Goal: Transaction & Acquisition: Purchase product/service

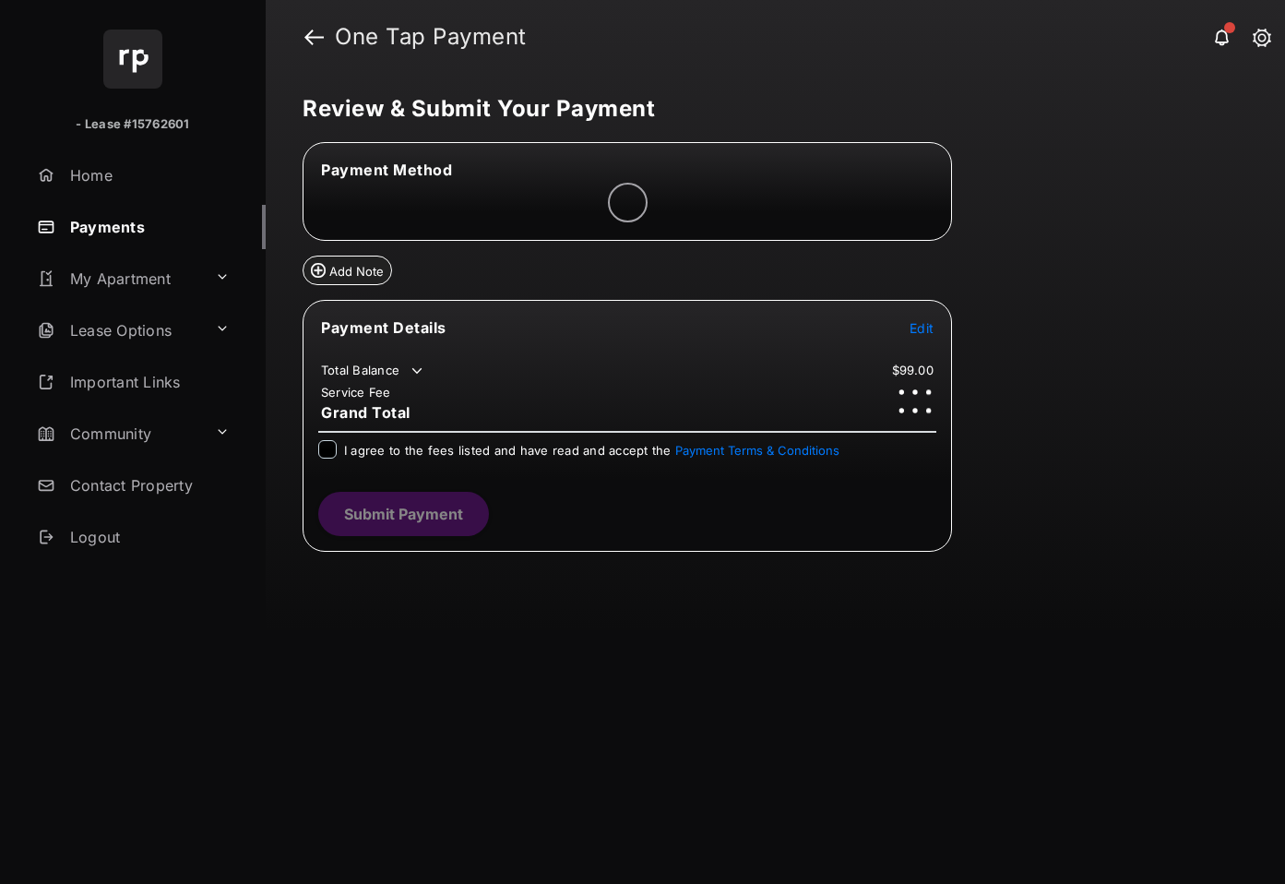
click at [920, 334] on span "Edit" at bounding box center [921, 328] width 24 height 16
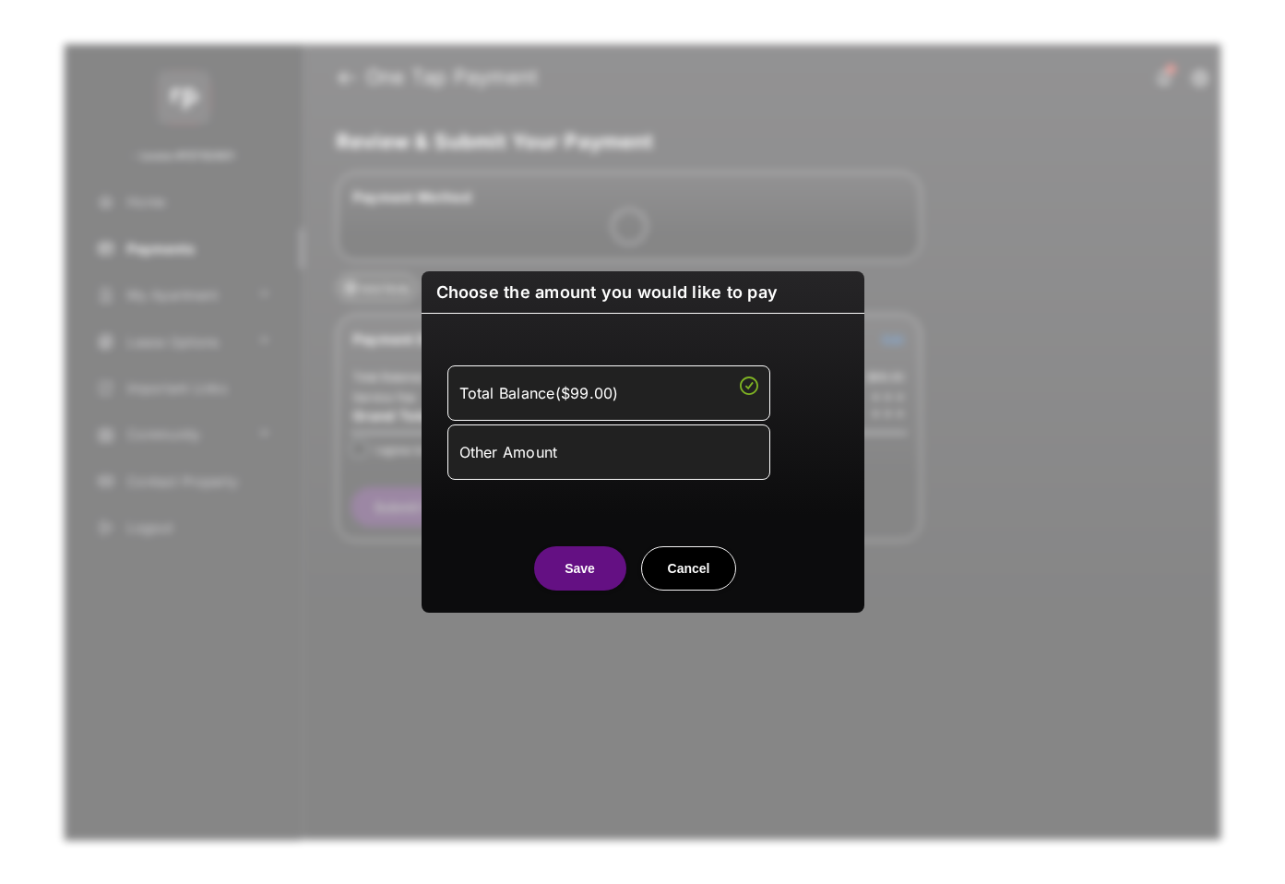
click at [660, 470] on li "Other Amount" at bounding box center [608, 451] width 323 height 55
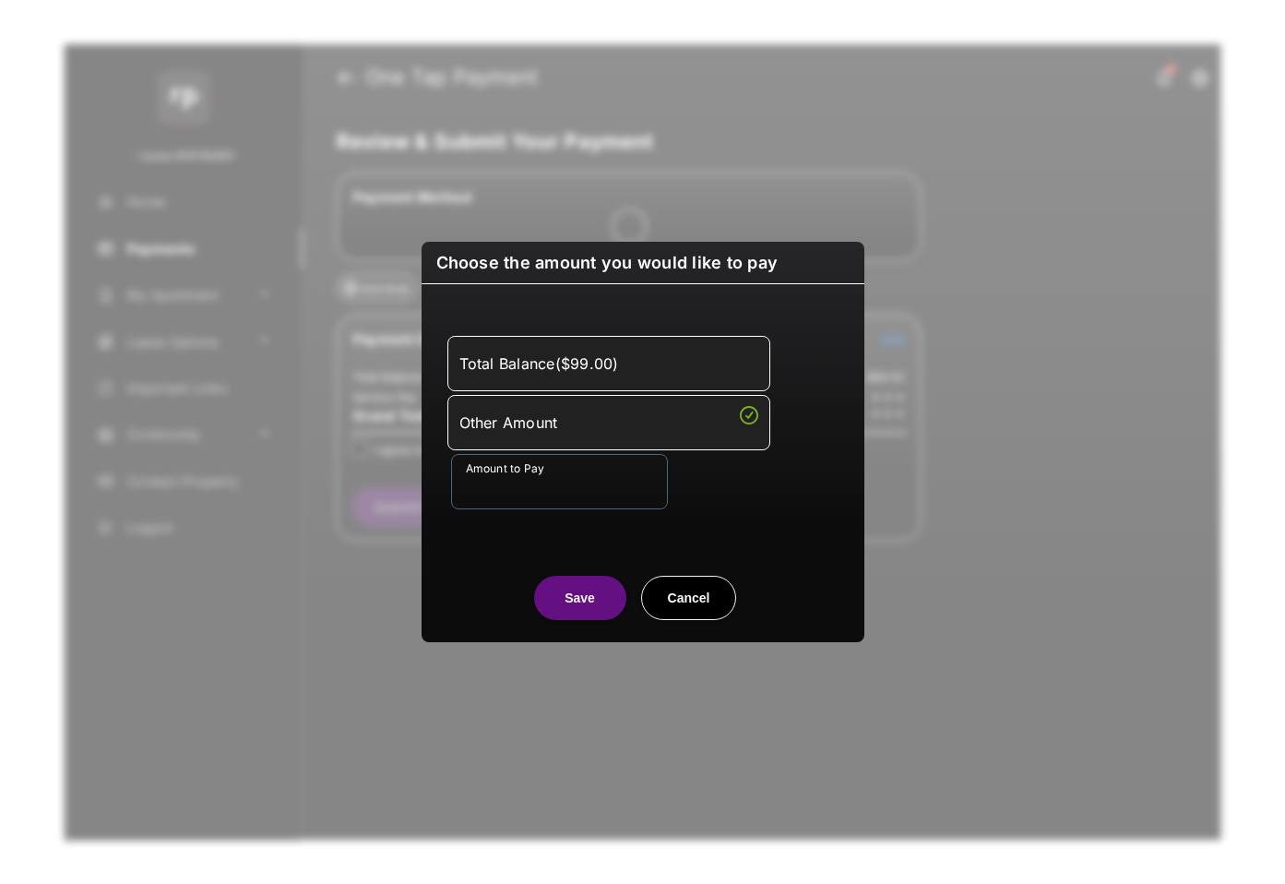
click at [602, 484] on input "Amount to Pay" at bounding box center [559, 481] width 217 height 55
type input "****"
click at [527, 621] on div "Choose the amount you would like to pay Total Balance ( $99.00 ) Other Amount A…" at bounding box center [642, 442] width 443 height 400
click at [541, 612] on button "Save" at bounding box center [580, 598] width 92 height 44
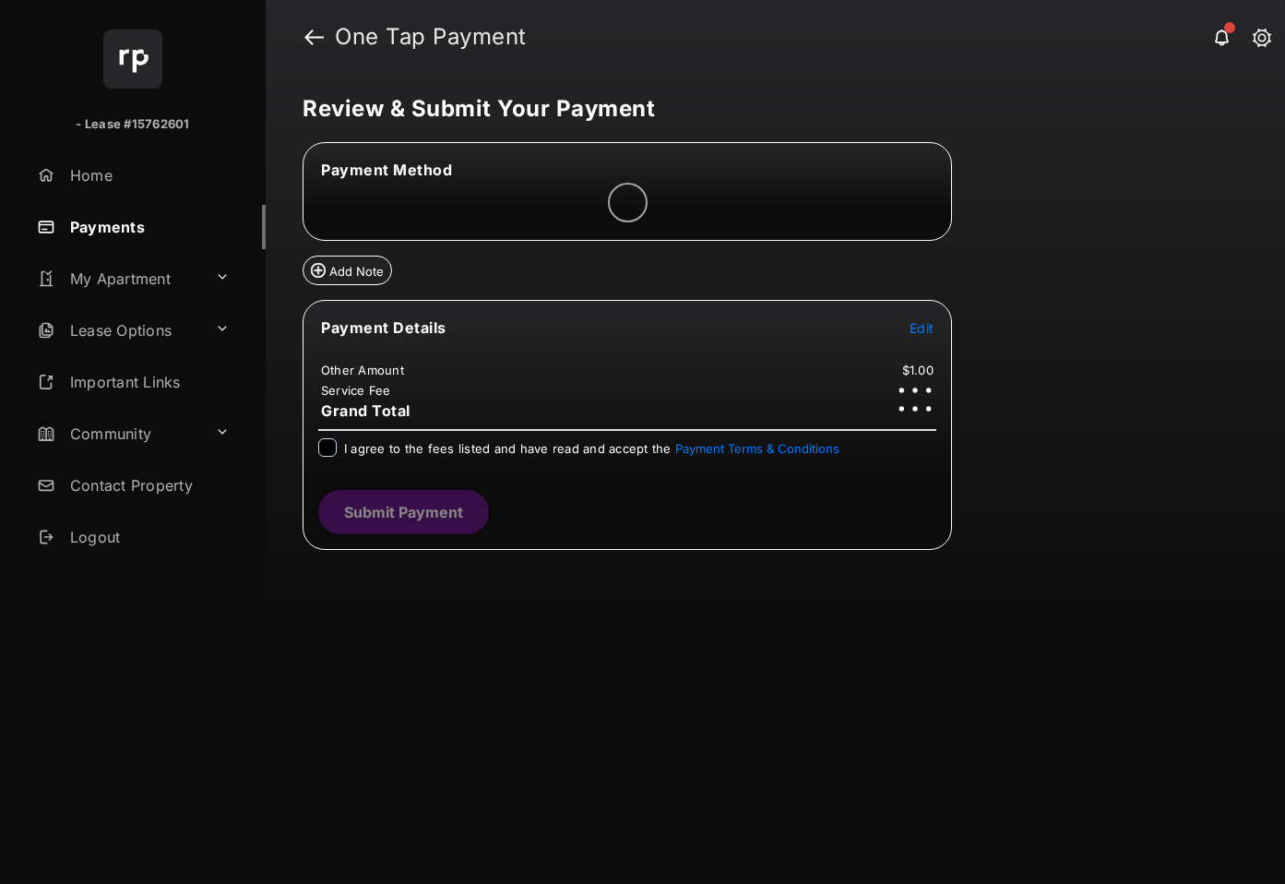
click at [531, 452] on span "I agree to the fees listed and have read and accept the Payment Terms & Conditi…" at bounding box center [591, 448] width 495 height 15
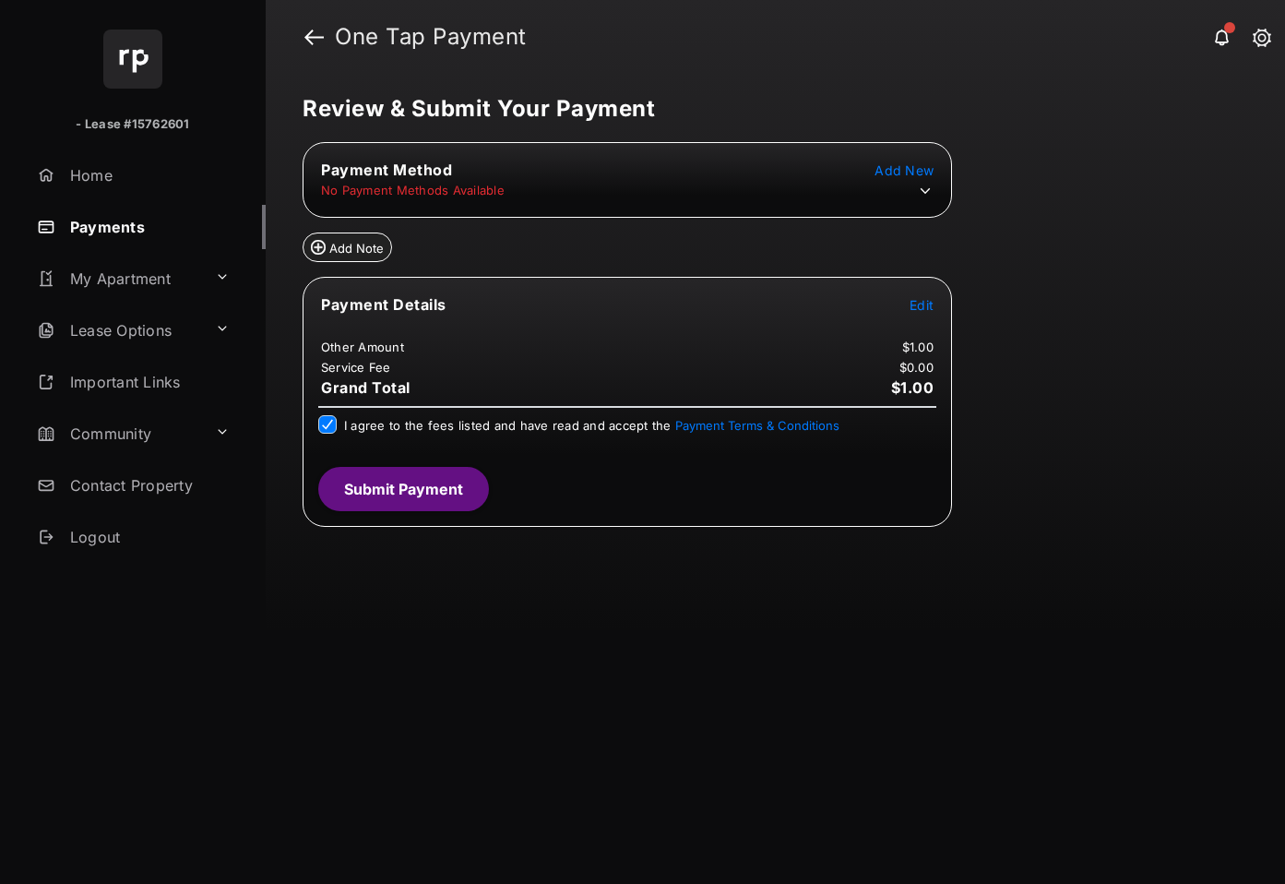
click at [934, 191] on tr "No Payment Methods Available" at bounding box center [627, 191] width 644 height 18
click at [928, 193] on icon at bounding box center [925, 191] width 17 height 17
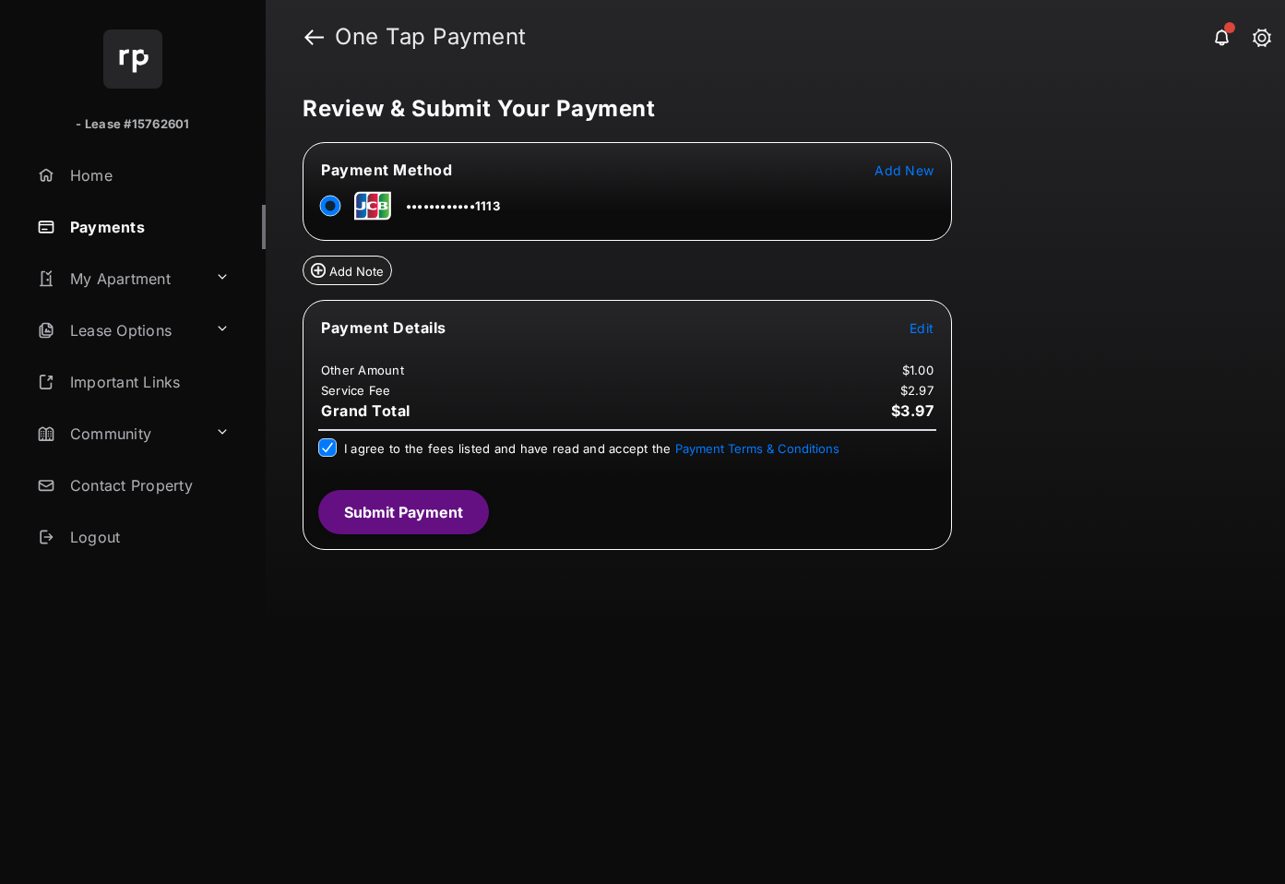
click at [1115, 553] on div "Review & Submit Your Payment Payment Method Add New ••••••••••••1113 Add Note P…" at bounding box center [775, 479] width 1019 height 810
click at [457, 523] on button "Submit Payment" at bounding box center [403, 512] width 171 height 44
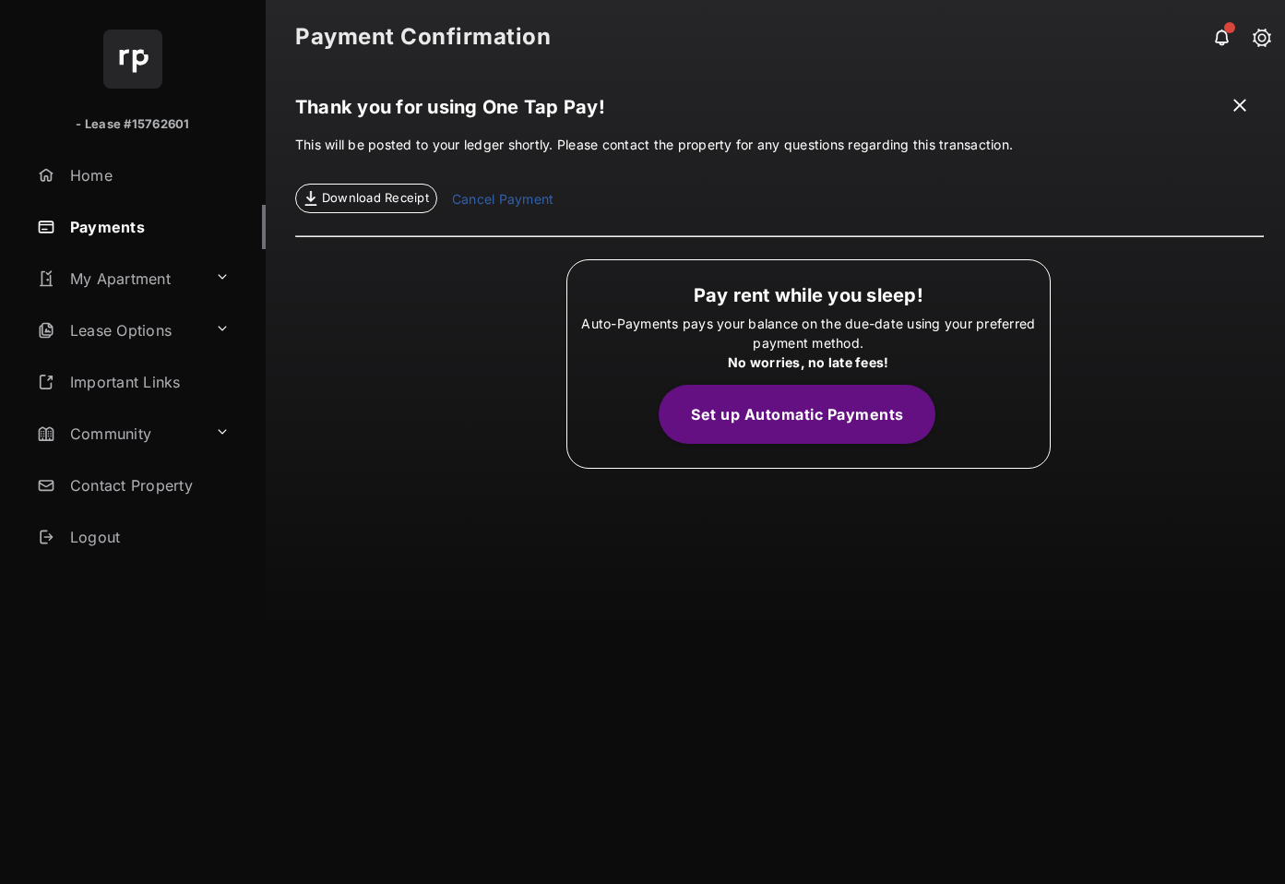
click at [171, 222] on link "Payments" at bounding box center [148, 227] width 236 height 44
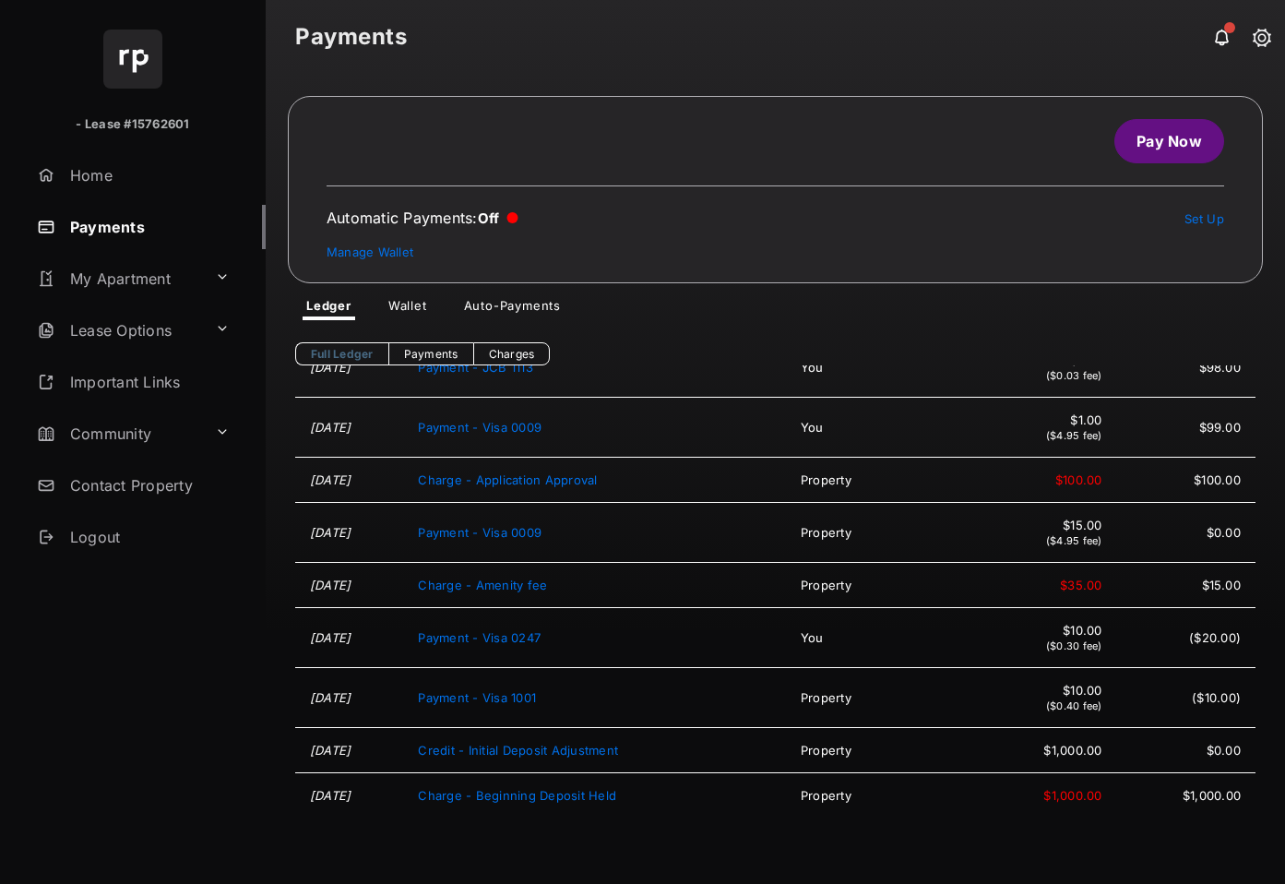
scroll to position [82, 0]
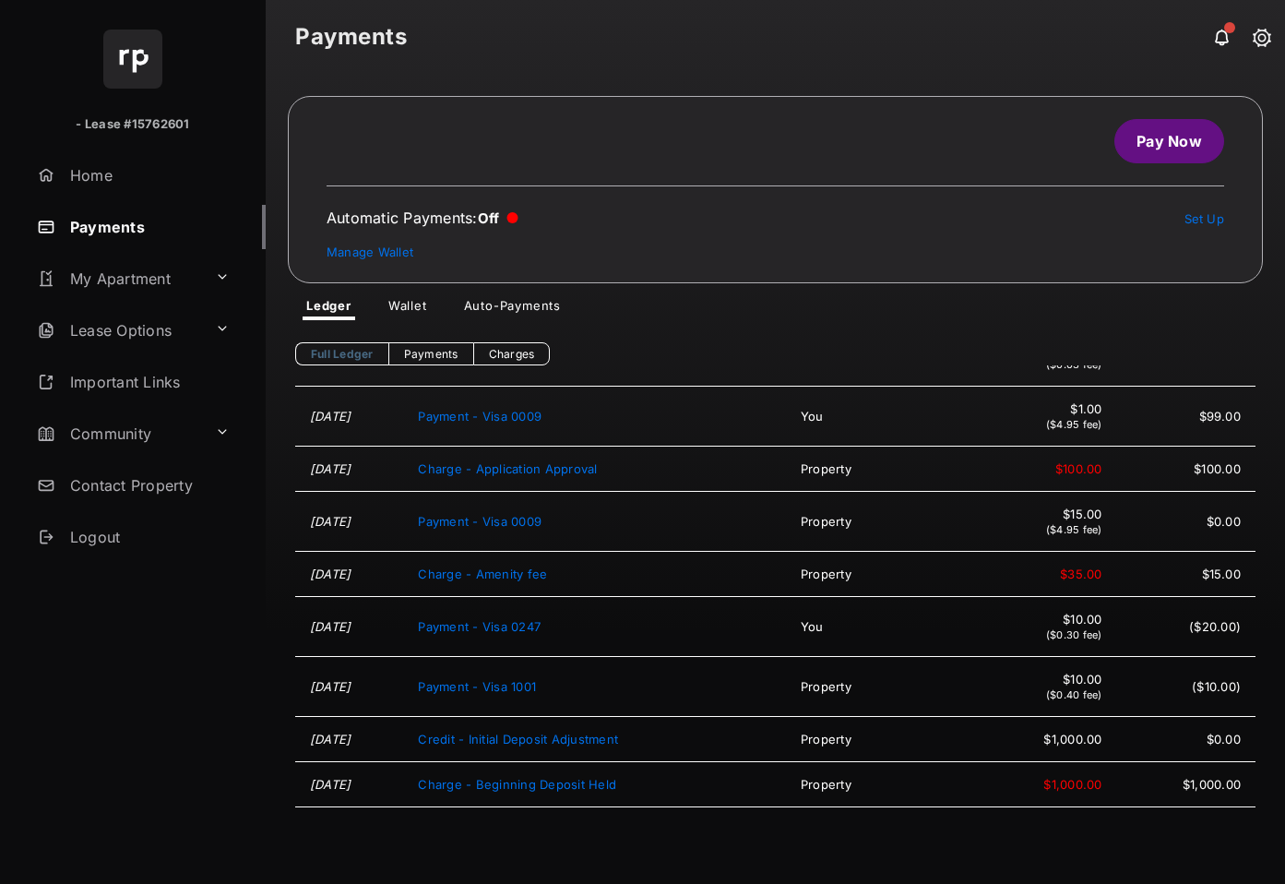
click at [404, 318] on link "Wallet" at bounding box center [408, 309] width 68 height 22
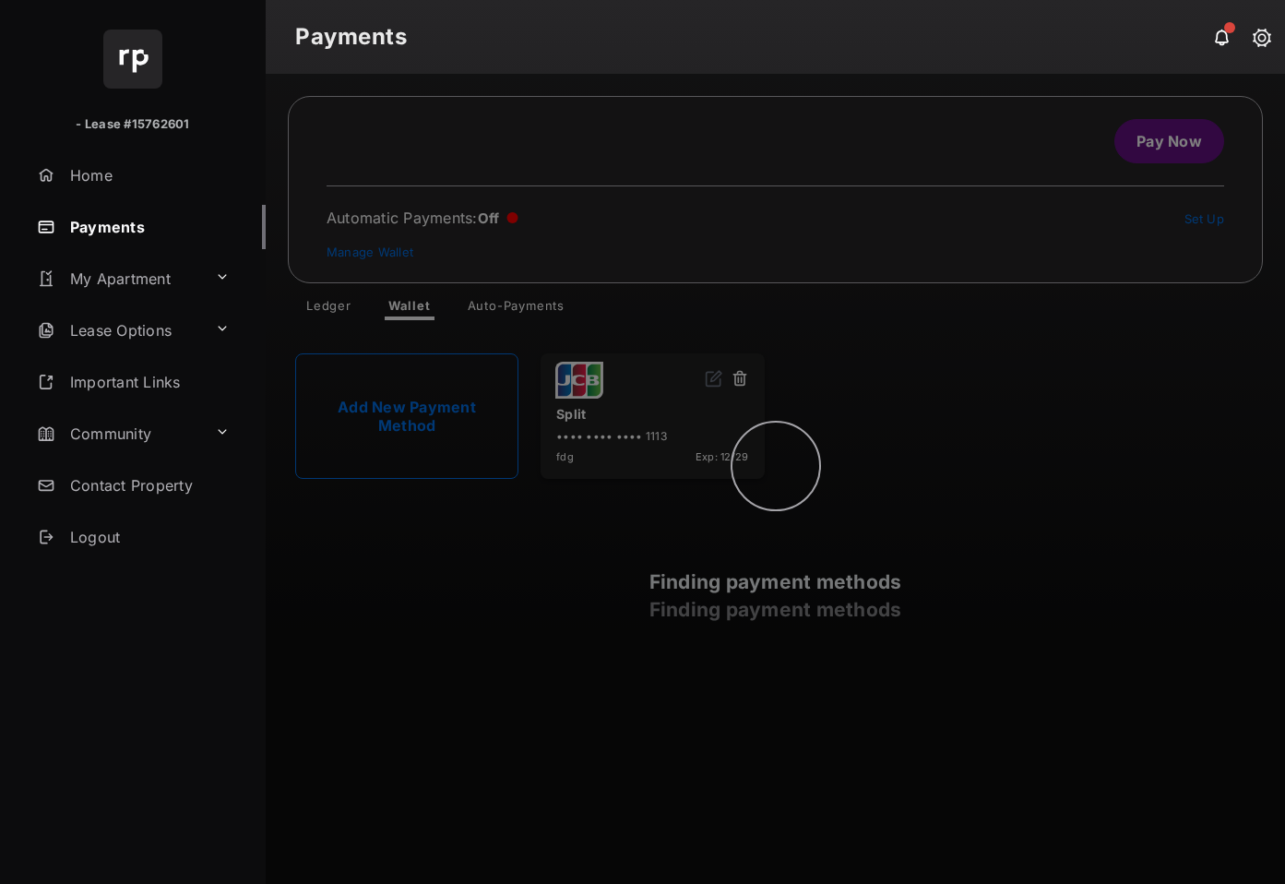
click at [1180, 154] on div "Finding payment methods Finding payment methods" at bounding box center [775, 479] width 1019 height 810
click at [1180, 154] on div "Finding payment methods" at bounding box center [775, 479] width 1019 height 810
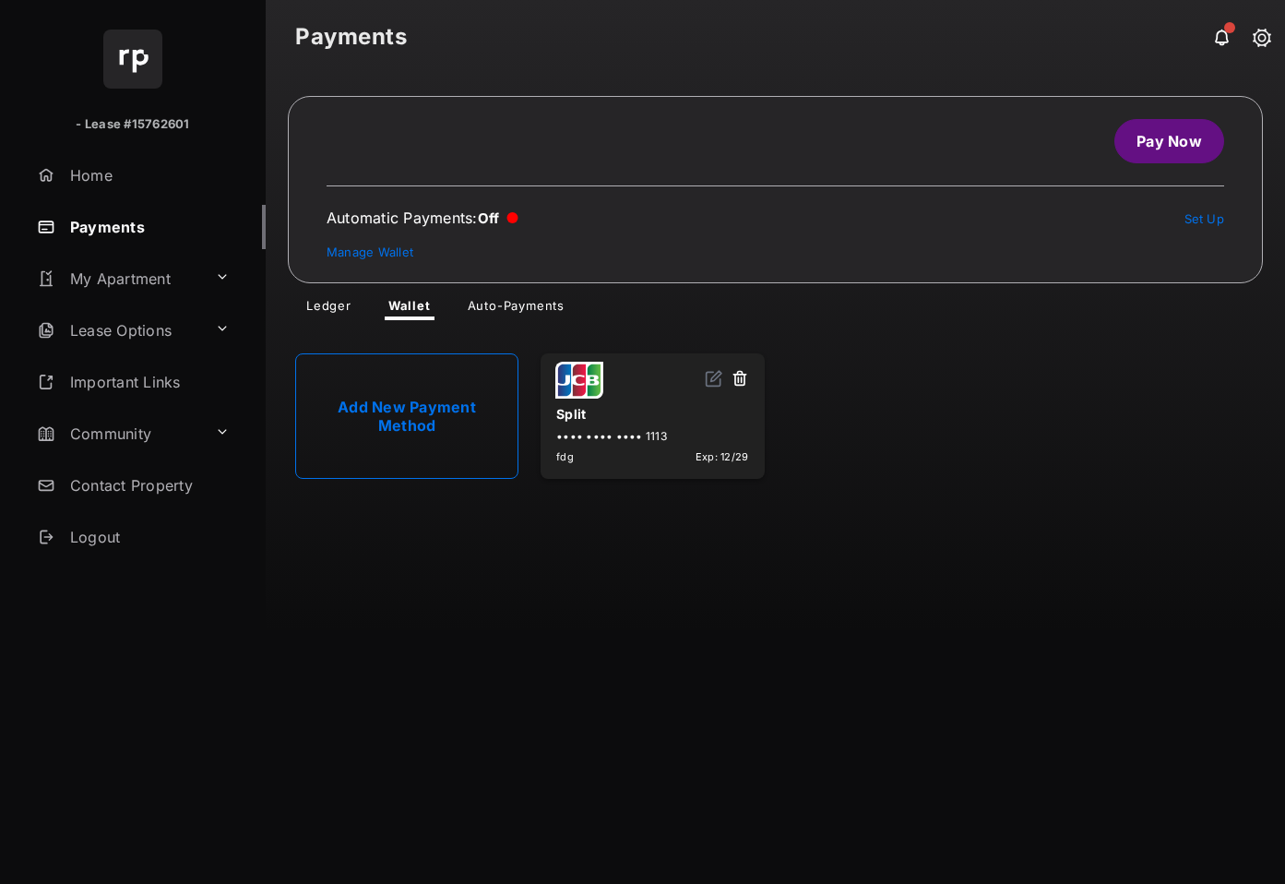
click at [1174, 157] on link "Pay Now" at bounding box center [1169, 141] width 110 height 44
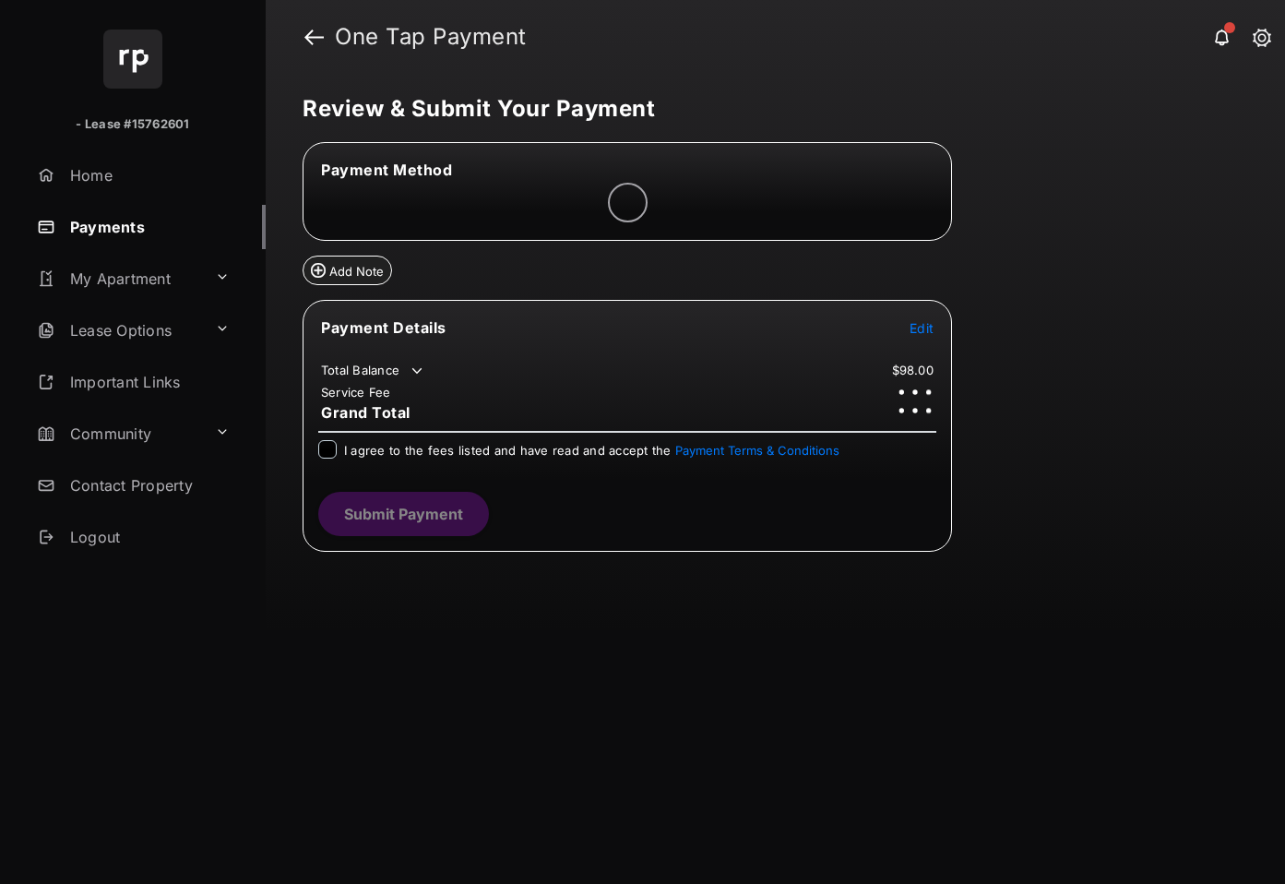
click at [920, 334] on span "Edit" at bounding box center [921, 328] width 24 height 16
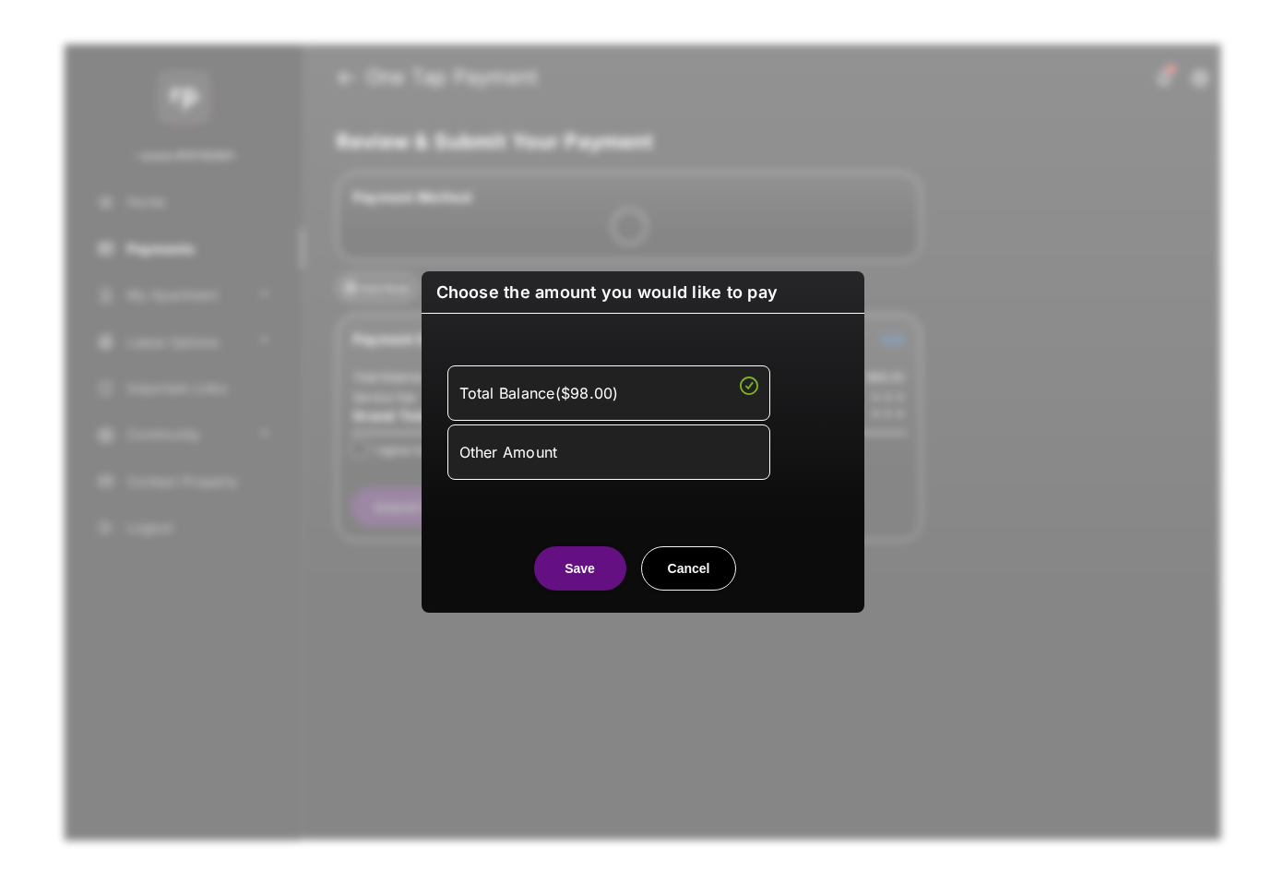
click at [696, 441] on div "Other Amount" at bounding box center [608, 451] width 299 height 31
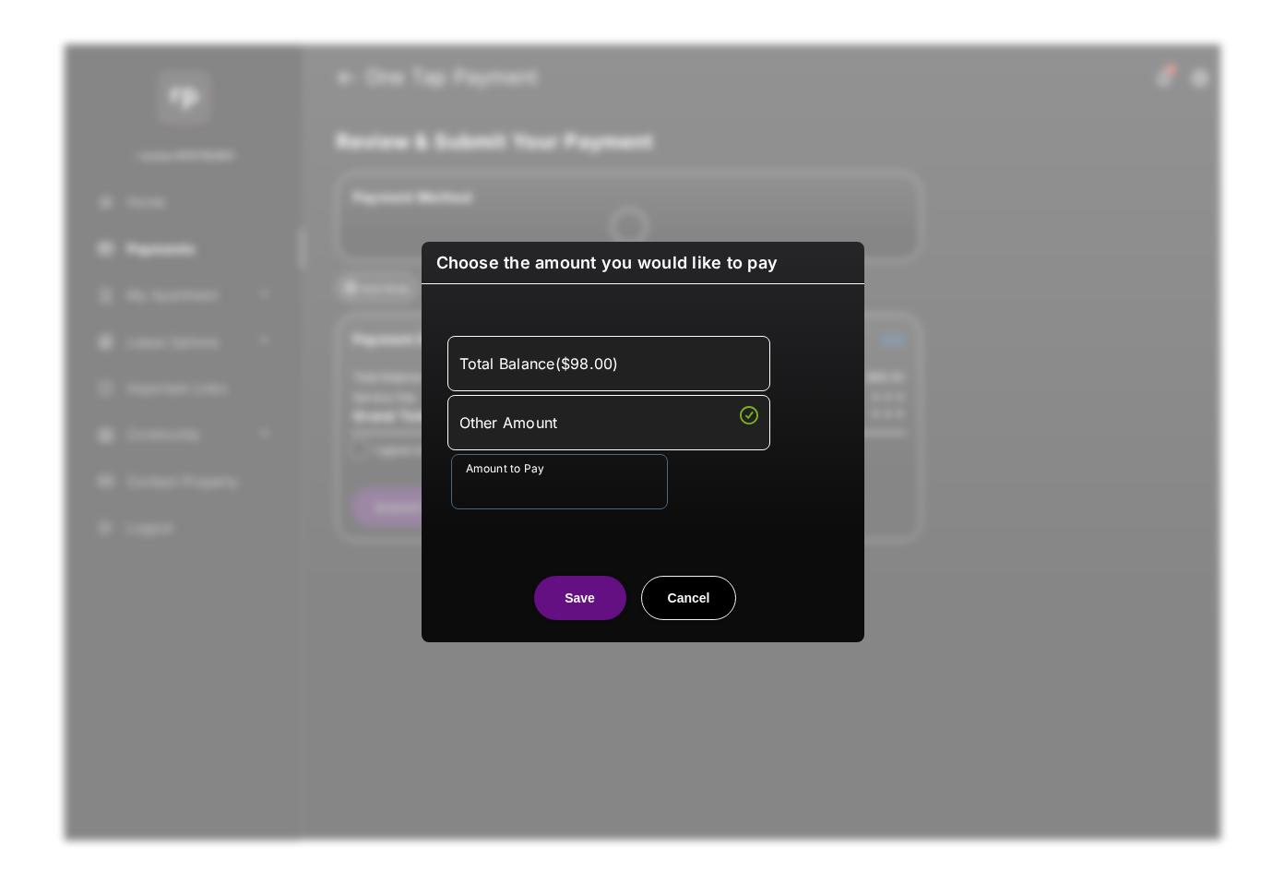
click at [599, 483] on input "Amount to Pay" at bounding box center [559, 481] width 217 height 55
type input "****"
click at [693, 531] on div "Total Balance ( $98.00 ) Other Amount Amount to Pay ****" at bounding box center [643, 422] width 421 height 232
click at [588, 608] on button "Save" at bounding box center [580, 598] width 92 height 44
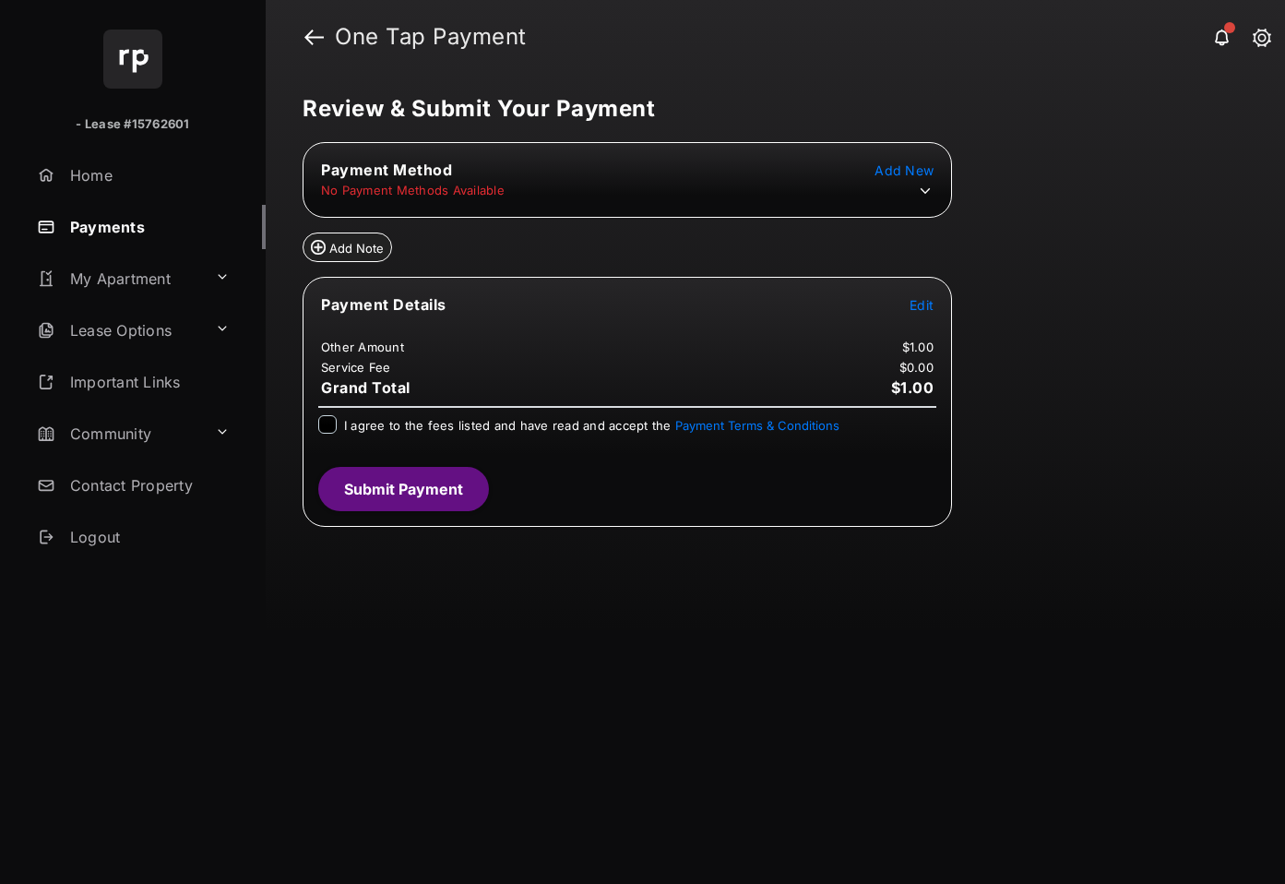
click at [919, 190] on icon at bounding box center [925, 191] width 17 height 17
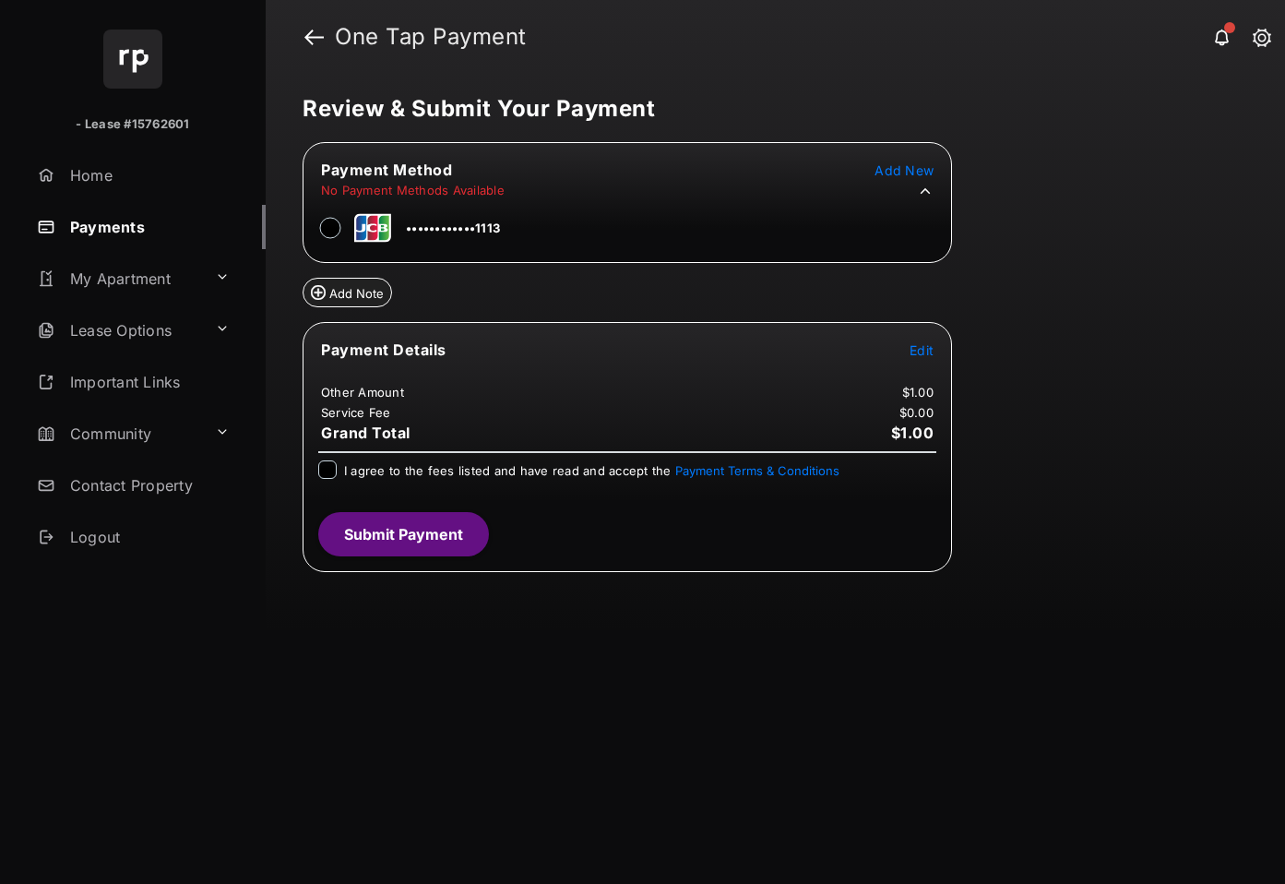
click at [317, 225] on tr "••••••••••••1113" at bounding box center [403, 225] width 196 height 42
click at [321, 229] on div at bounding box center [330, 228] width 18 height 28
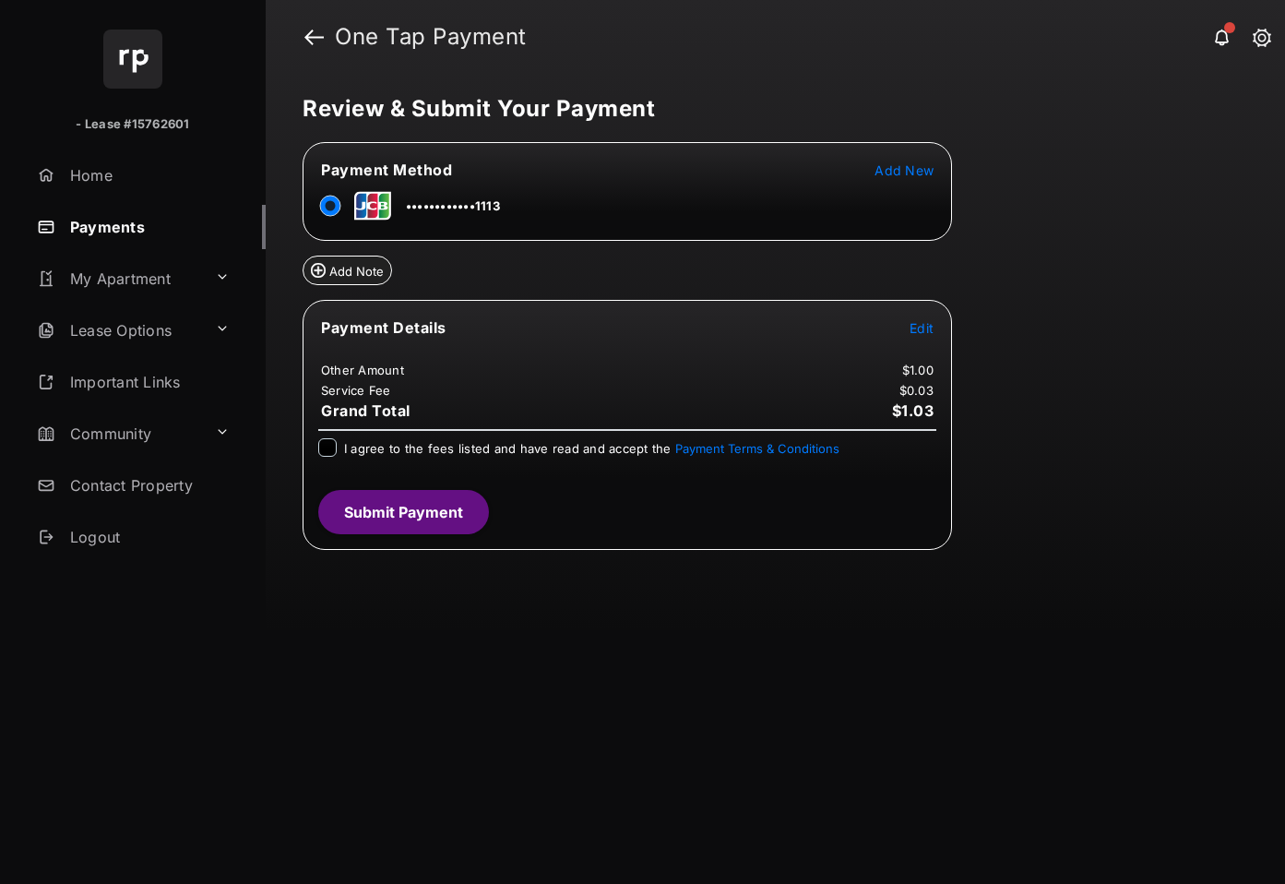
click at [1083, 289] on div "Review & Submit Your Payment Payment Method Add New ••••••••••••1113 Add Note P…" at bounding box center [775, 479] width 1019 height 810
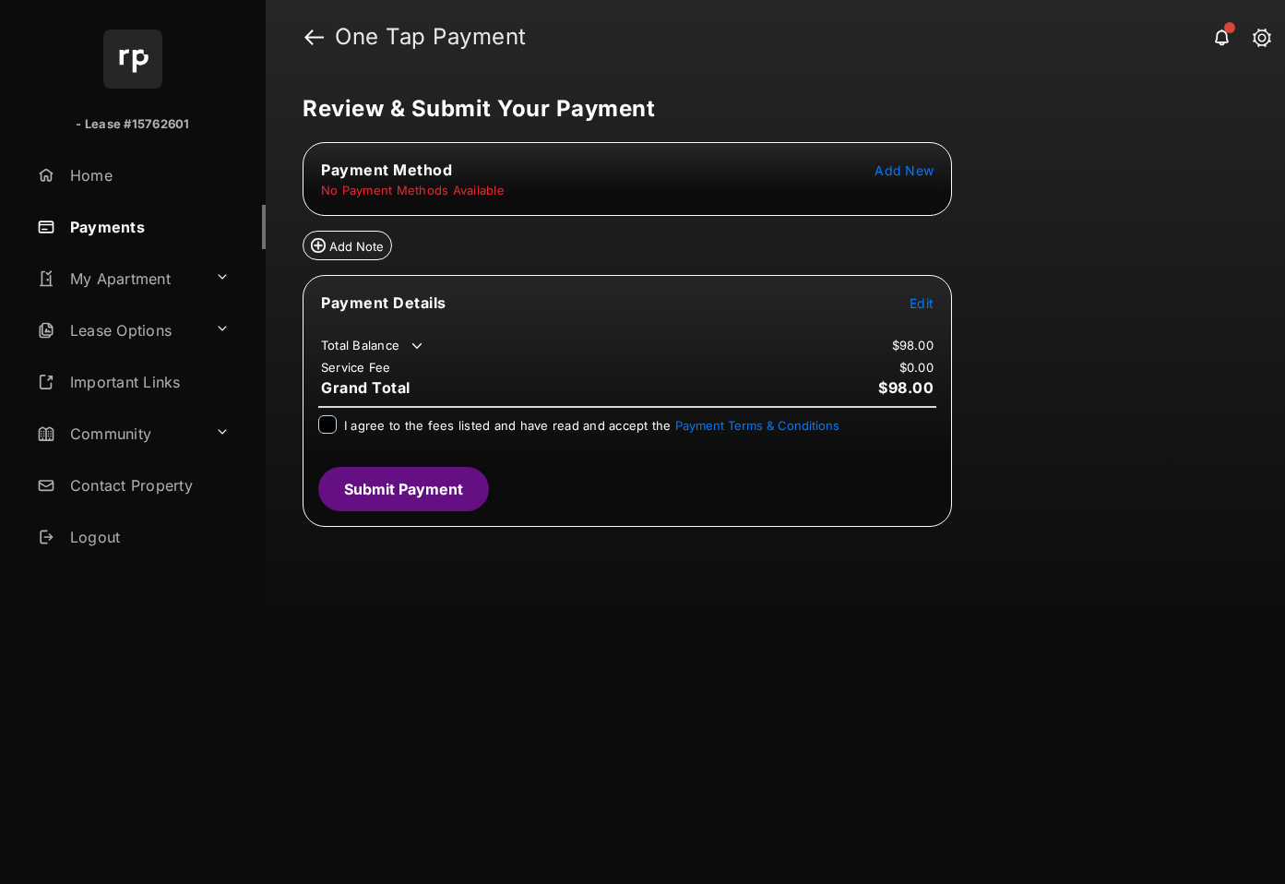
click at [416, 350] on icon at bounding box center [417, 346] width 17 height 17
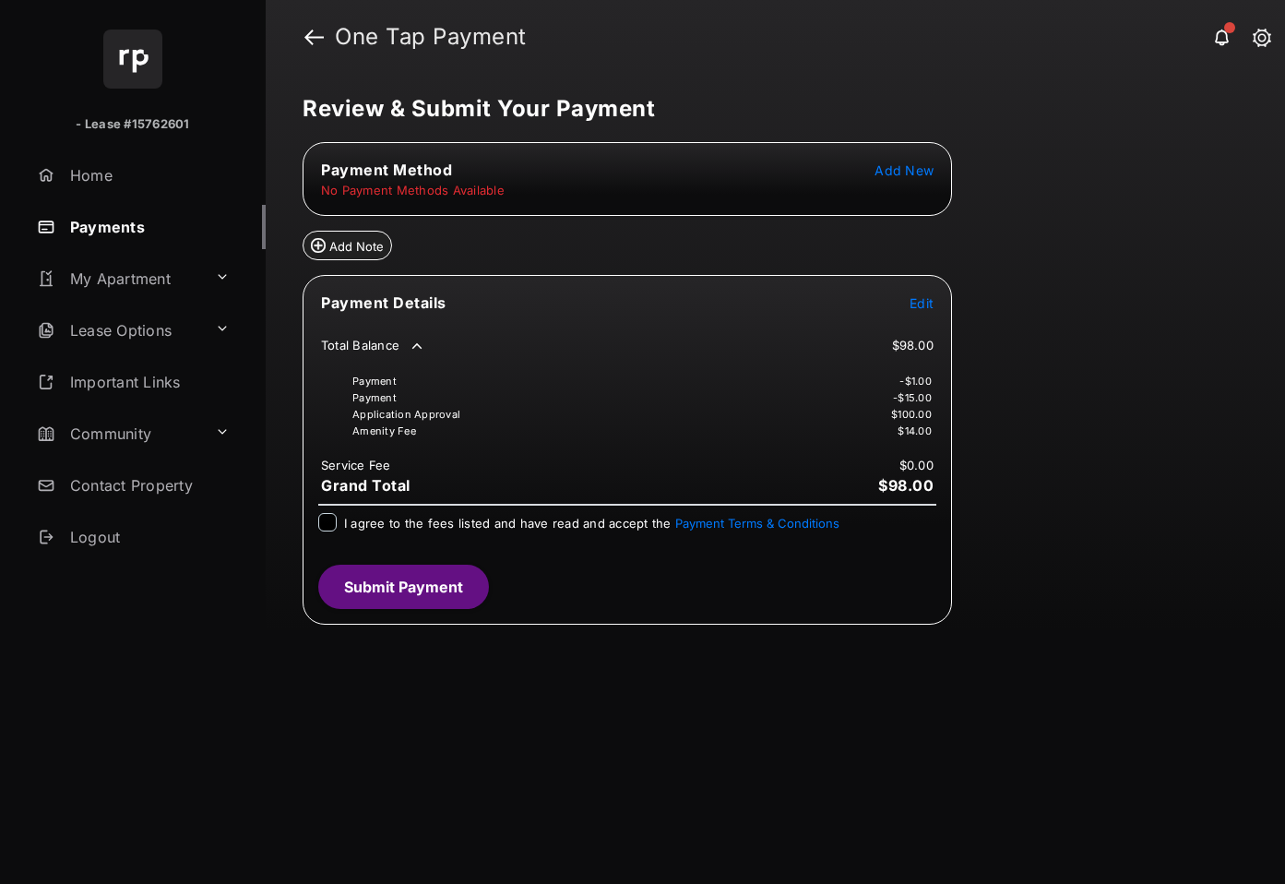
click at [416, 350] on icon at bounding box center [417, 346] width 17 height 17
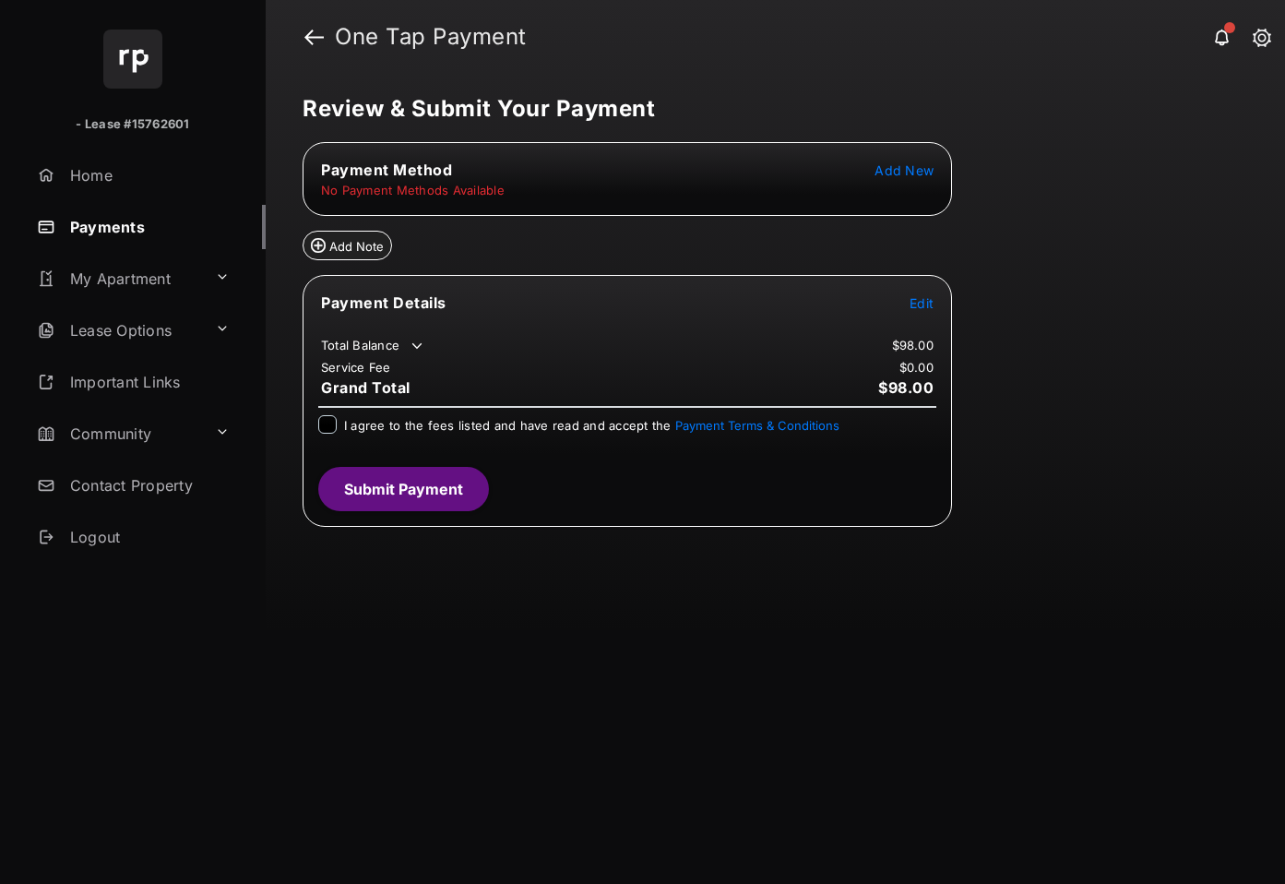
click at [416, 350] on icon at bounding box center [417, 346] width 17 height 17
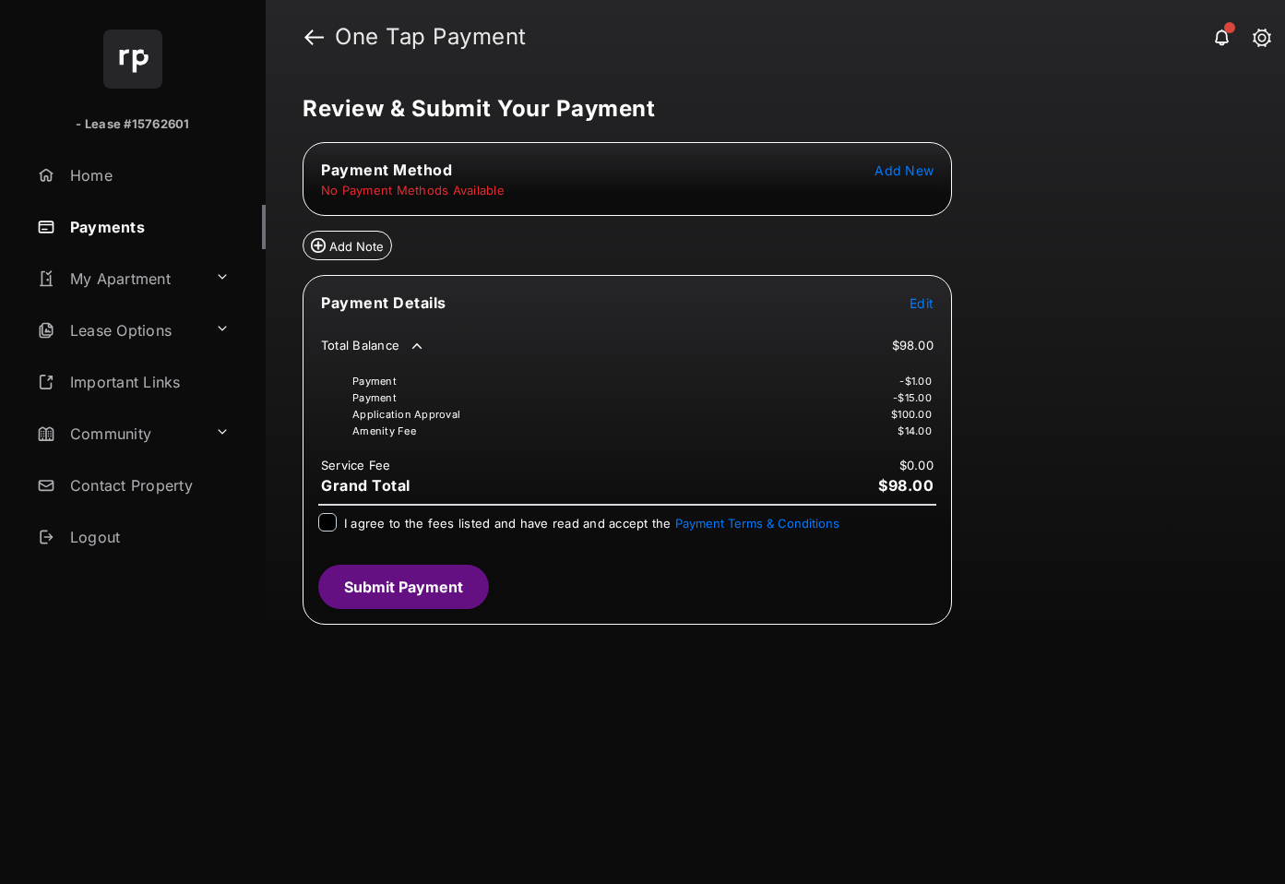
click at [416, 350] on icon at bounding box center [417, 346] width 17 height 17
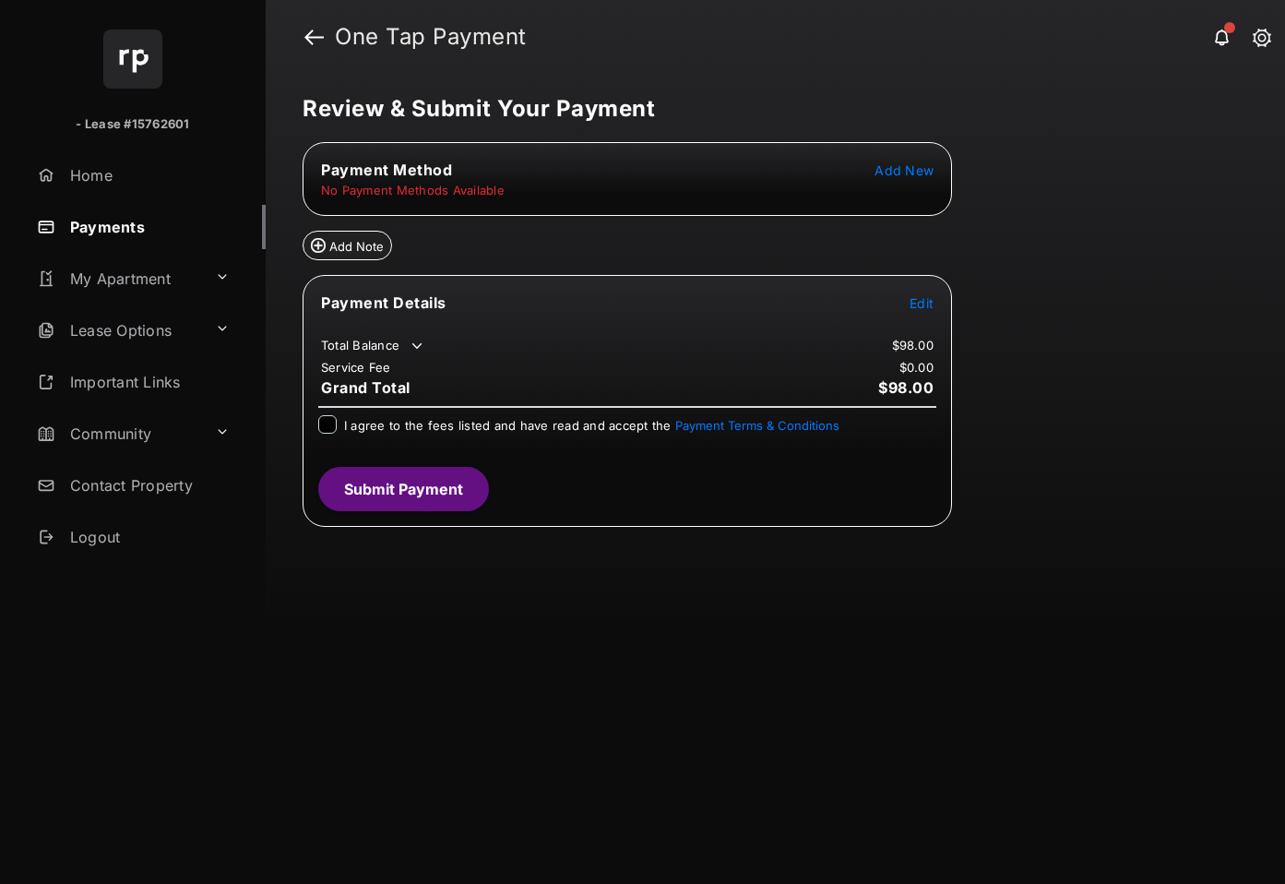
click at [416, 350] on icon at bounding box center [417, 346] width 17 height 17
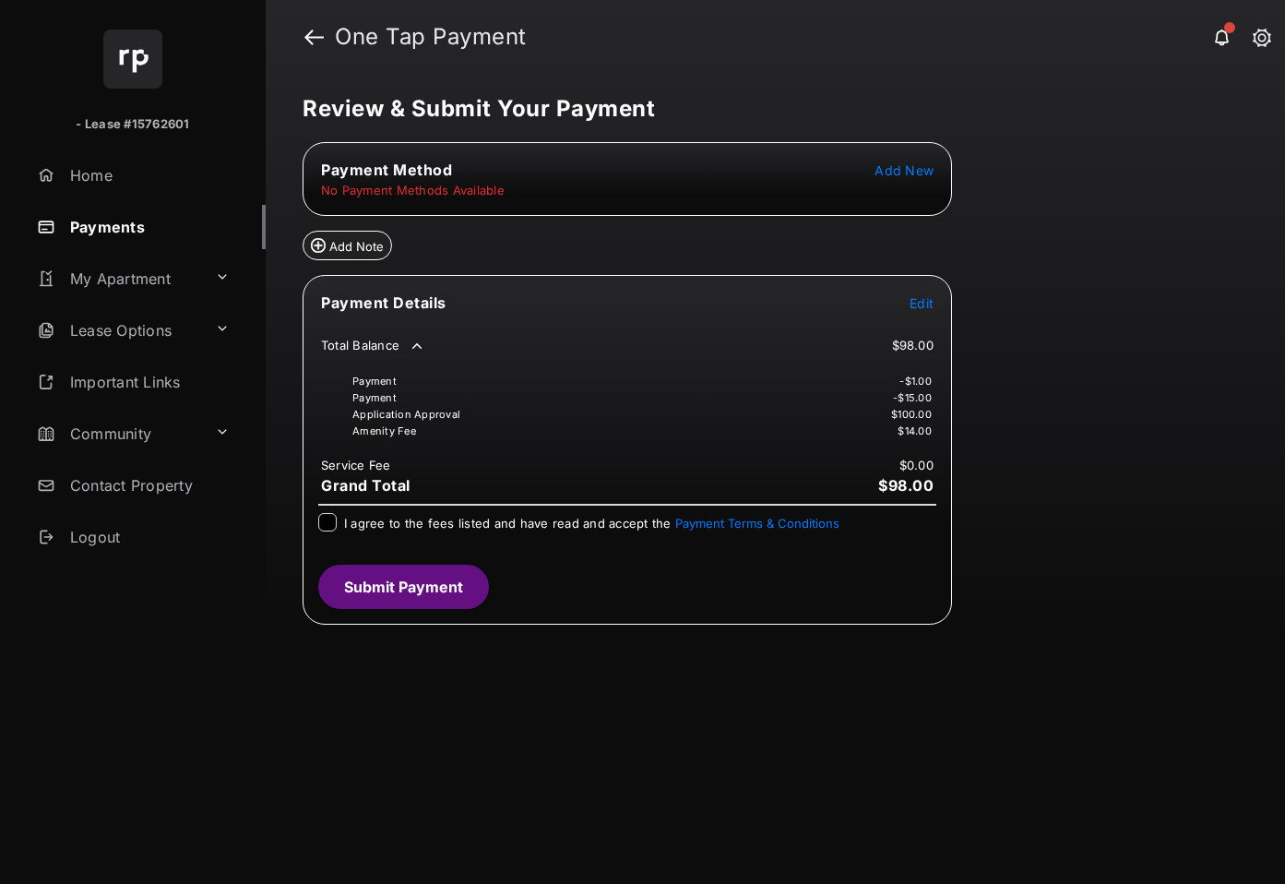
click at [416, 350] on icon at bounding box center [417, 346] width 17 height 17
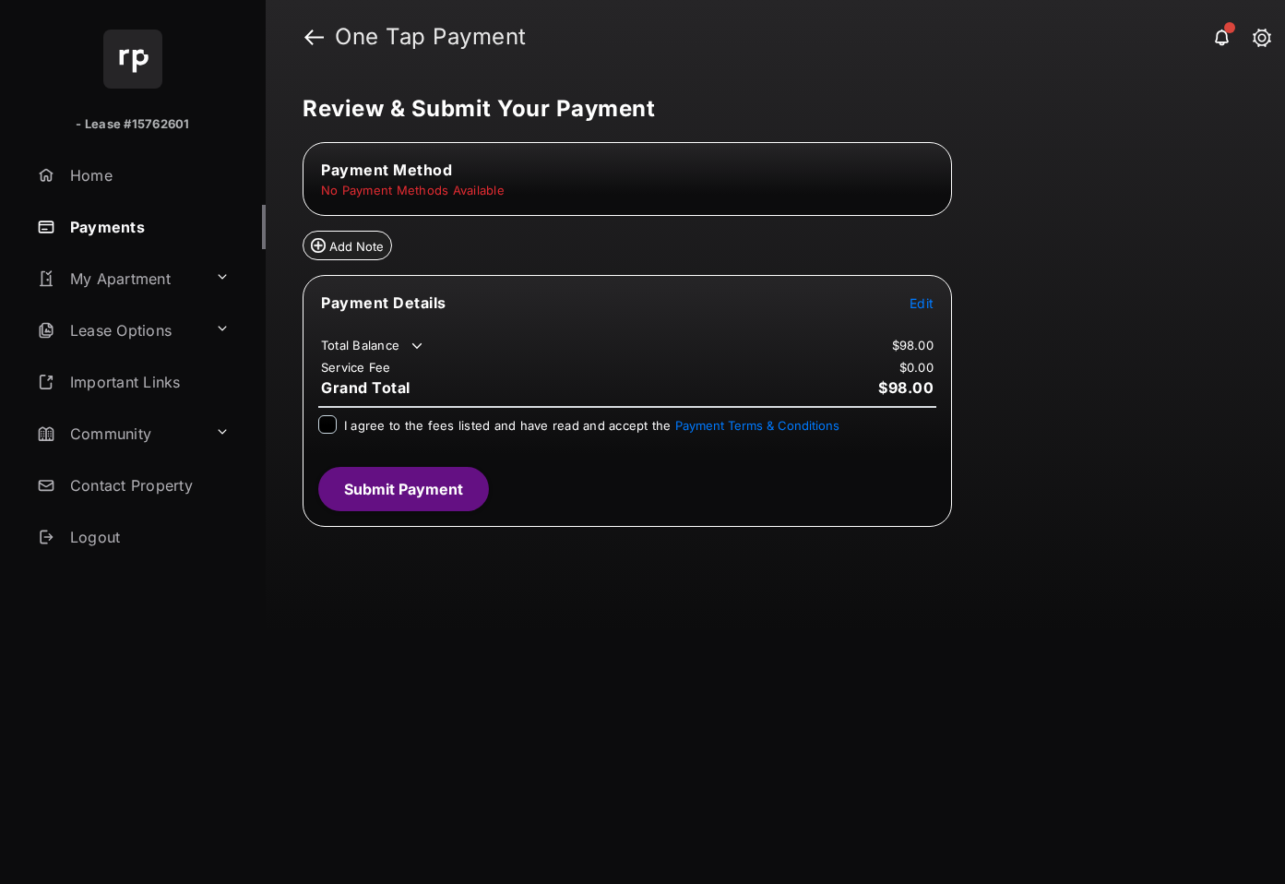
click at [558, 230] on div "Add Note" at bounding box center [627, 238] width 649 height 44
click at [140, 253] on div "Home Payments My Apartment Lease Options Important Links Community Contact Prop…" at bounding box center [133, 330] width 266 height 354
click at [142, 242] on link "Payments" at bounding box center [148, 227] width 236 height 44
